Goal: Information Seeking & Learning: Learn about a topic

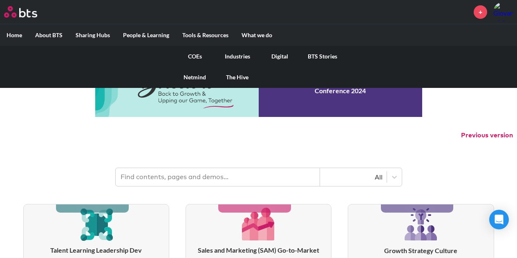
click at [194, 55] on link "COEs" at bounding box center [195, 56] width 42 height 21
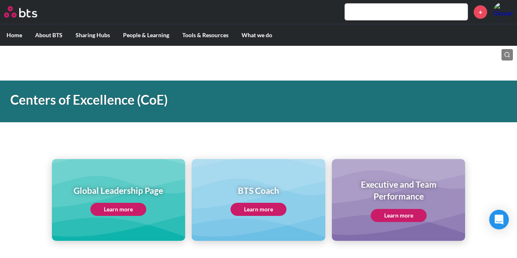
click at [132, 208] on link "Learn more" at bounding box center [118, 209] width 56 height 13
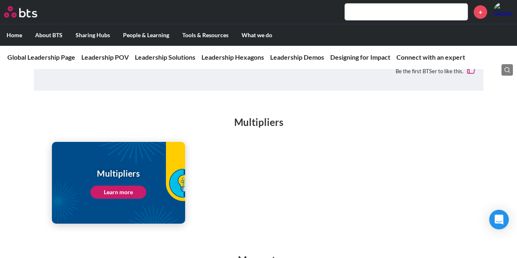
scroll to position [1065, 0]
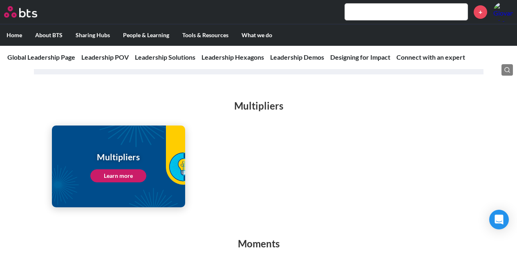
click at [120, 169] on link "Learn more" at bounding box center [118, 175] width 56 height 13
